Goal: Transaction & Acquisition: Purchase product/service

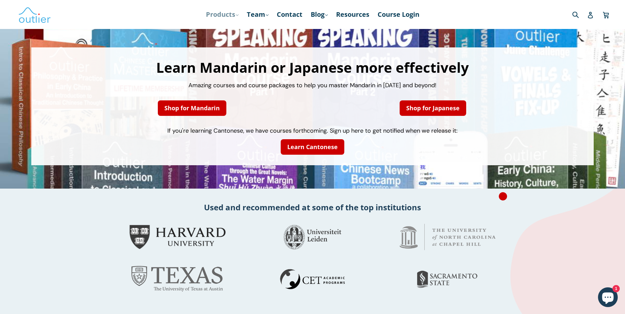
click at [222, 13] on link "Products .cls-1{fill:#231f20} expand" at bounding box center [222, 15] width 39 height 12
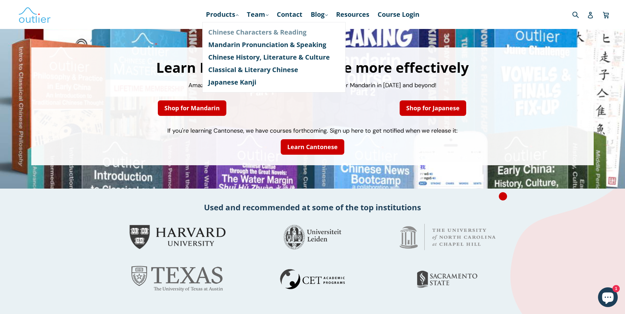
click at [233, 31] on link "Chinese Characters & Reading" at bounding box center [273, 32] width 131 height 13
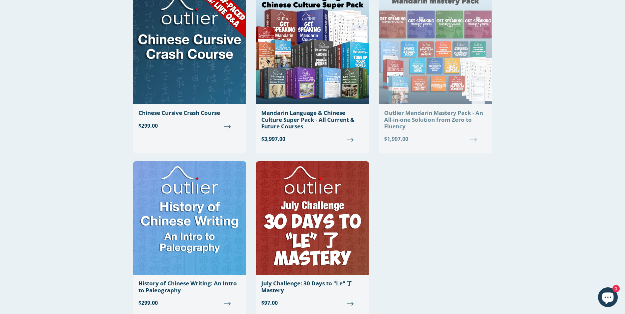
scroll to position [560, 0]
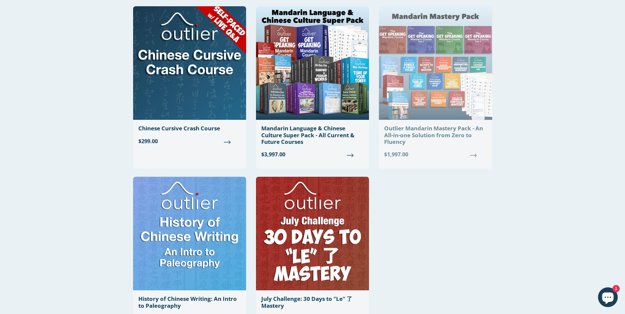
click at [439, 83] on img at bounding box center [435, 63] width 113 height 114
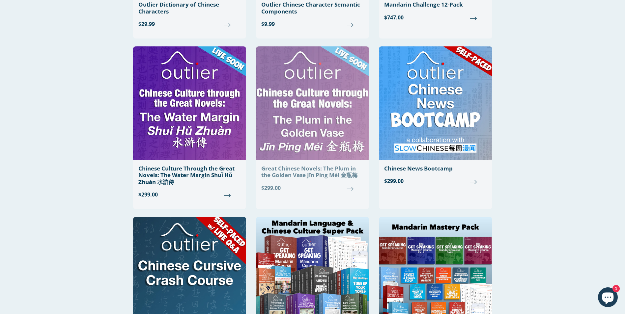
scroll to position [344, 0]
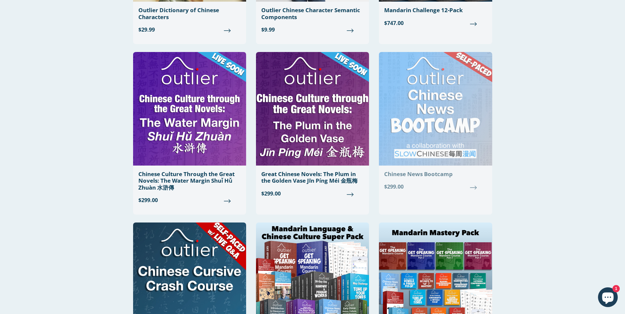
click at [464, 89] on img at bounding box center [435, 109] width 113 height 114
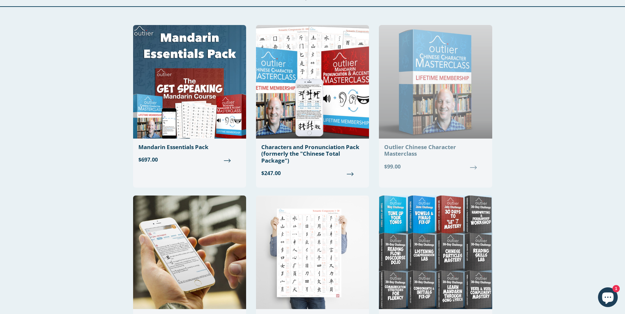
scroll to position [14, 0]
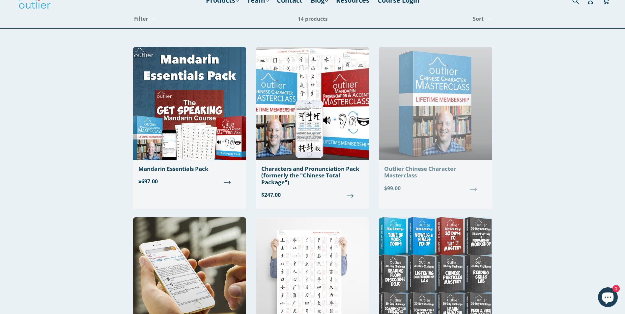
click at [428, 99] on img at bounding box center [435, 104] width 113 height 114
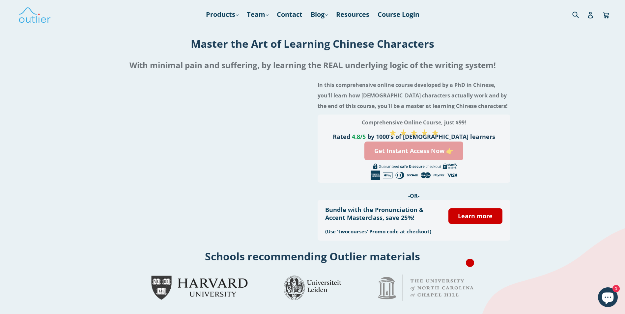
click at [404, 150] on link "Get Instant Access Now 👉" at bounding box center [413, 151] width 99 height 19
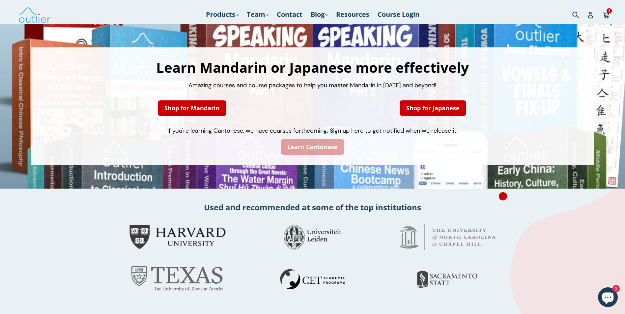
click at [304, 145] on link "Learn Cantonese" at bounding box center [313, 146] width 64 height 15
click at [202, 113] on link "Shop for Mandarin" at bounding box center [192, 108] width 69 height 15
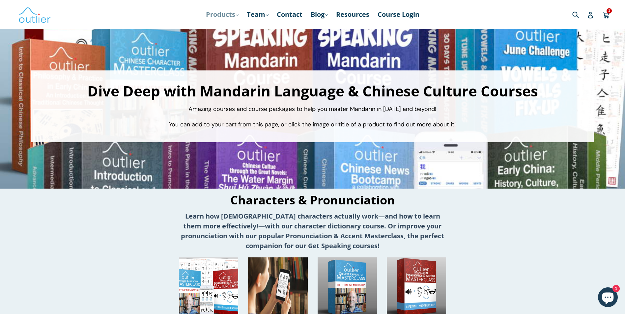
click at [223, 10] on link "Products .cls-1{fill:#231f20} expand" at bounding box center [222, 15] width 39 height 12
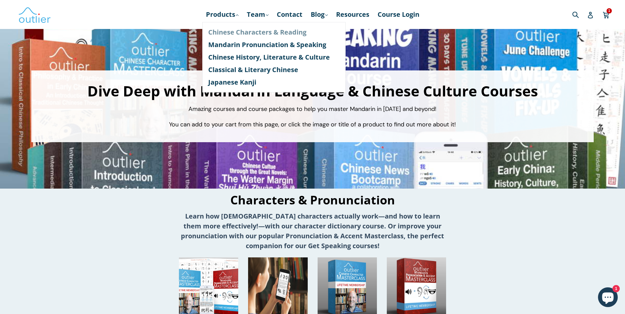
click at [245, 33] on link "Chinese Characters & Reading" at bounding box center [273, 32] width 131 height 13
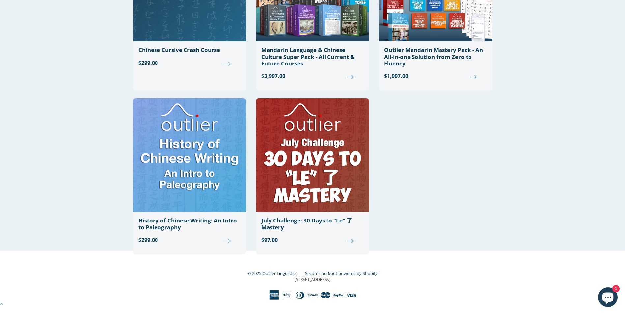
scroll to position [640, 0]
